Goal: Find contact information: Find contact information

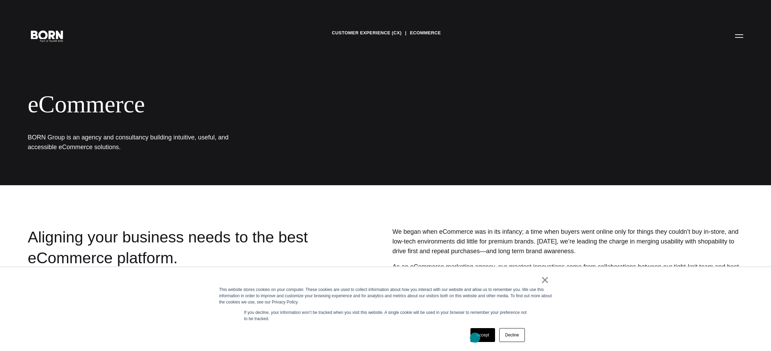
click at [475, 338] on link "Accept" at bounding box center [482, 335] width 25 height 14
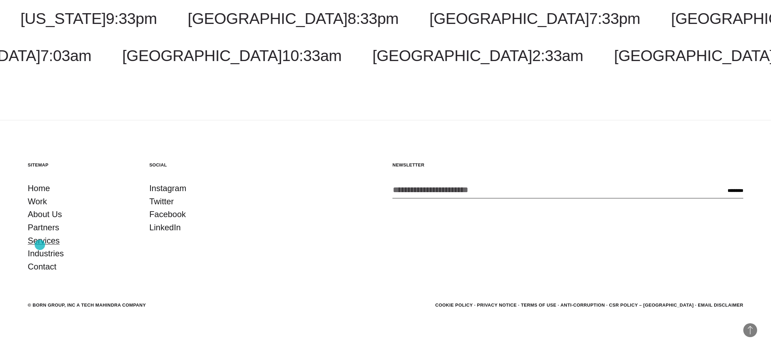
scroll to position [960, 0]
click at [49, 266] on link "Contact" at bounding box center [42, 266] width 29 height 13
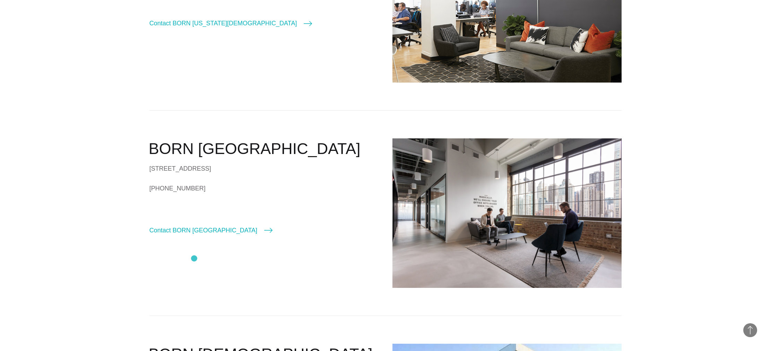
scroll to position [810, 0]
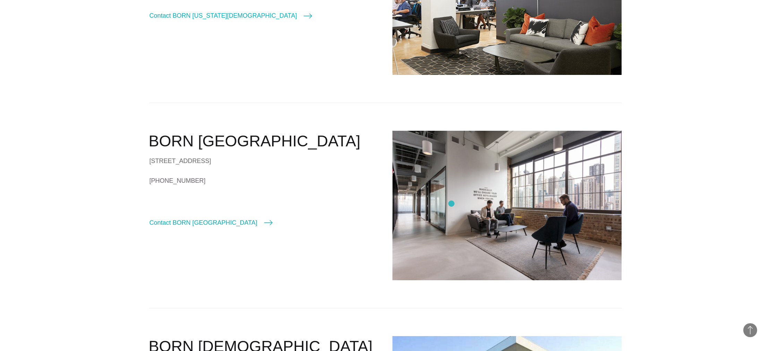
click at [451, 204] on img at bounding box center [506, 206] width 229 height 150
click at [185, 227] on link "Contact BORN [GEOGRAPHIC_DATA]" at bounding box center [210, 223] width 123 height 10
select select "*******"
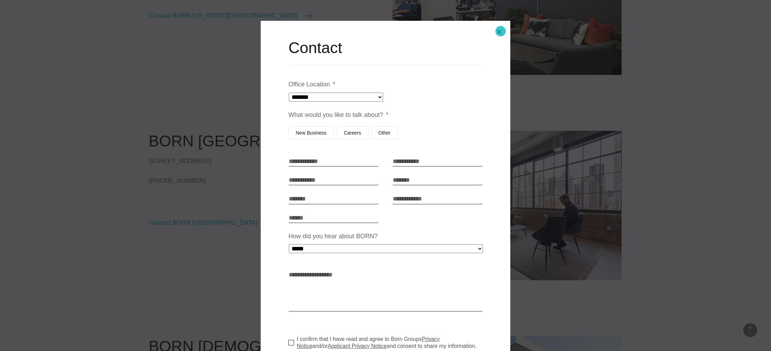
click at [501, 31] on button "Close modal" at bounding box center [499, 32] width 17 height 17
